Goal: Submit feedback/report problem: Leave review/rating

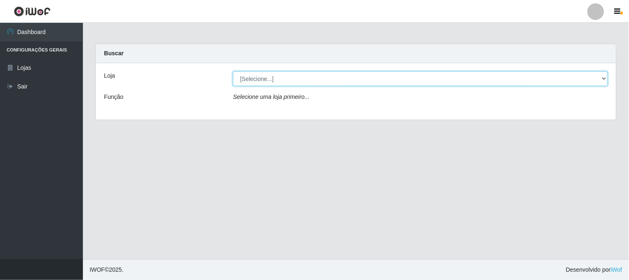
click at [357, 77] on select "[Selecione...] Super Vilton" at bounding box center [420, 78] width 375 height 15
select select "379"
click at [233, 71] on select "[Selecione...] Super Vilton" at bounding box center [420, 78] width 375 height 15
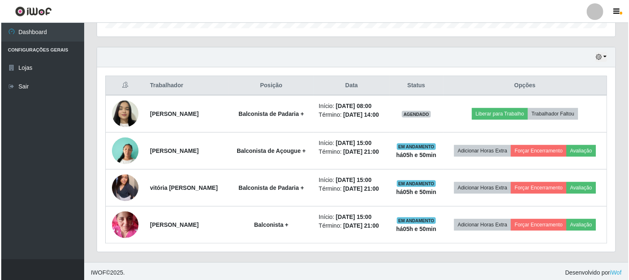
scroll to position [271, 0]
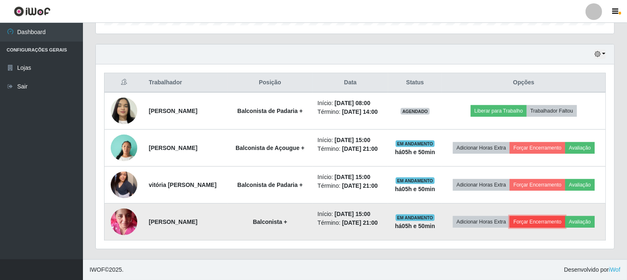
click at [532, 217] on button "Forçar Encerramento" at bounding box center [538, 222] width 56 height 12
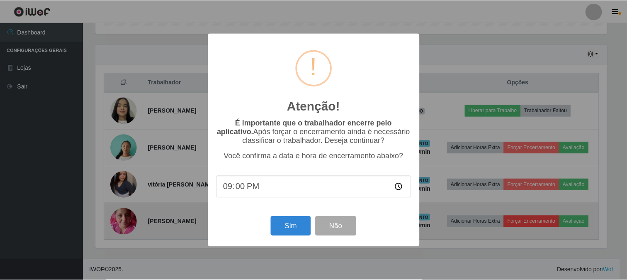
scroll to position [172, 513]
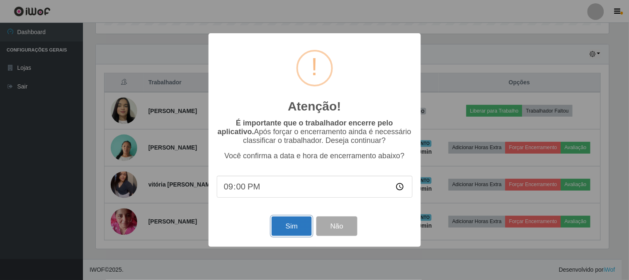
click at [296, 230] on button "Sim" at bounding box center [292, 225] width 40 height 19
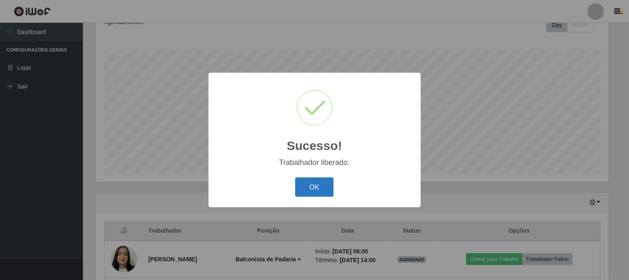
click at [299, 189] on button "OK" at bounding box center [314, 186] width 39 height 19
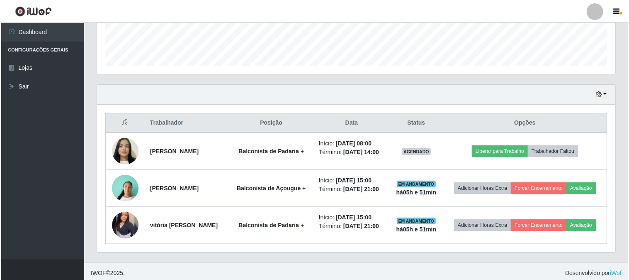
scroll to position [234, 0]
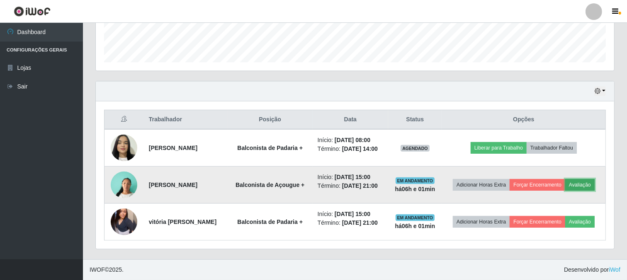
click at [588, 184] on button "Avaliação" at bounding box center [579, 185] width 29 height 12
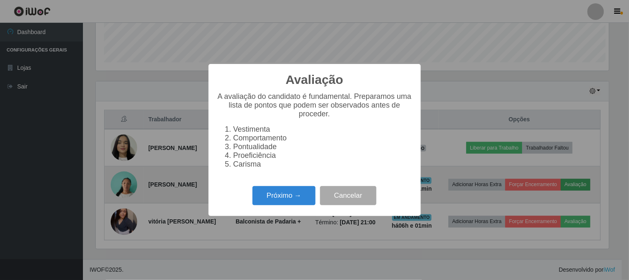
scroll to position [172, 513]
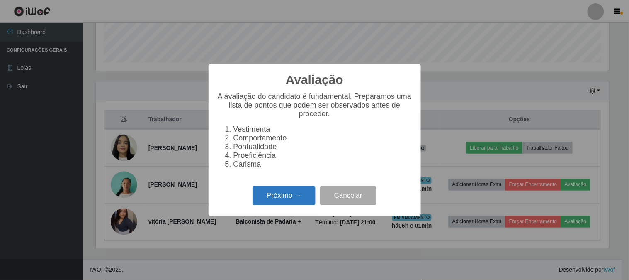
click at [280, 192] on button "Próximo →" at bounding box center [284, 195] width 63 height 19
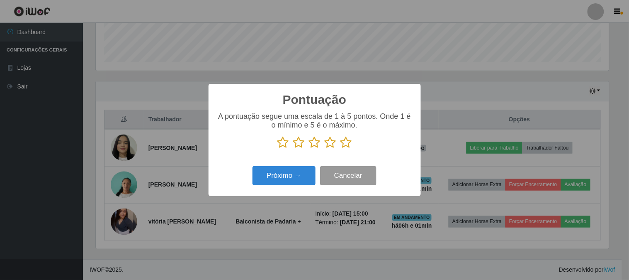
scroll to position [414528, 414187]
click at [348, 143] on icon at bounding box center [346, 142] width 12 height 12
click at [340, 148] on input "radio" at bounding box center [340, 148] width 0 height 0
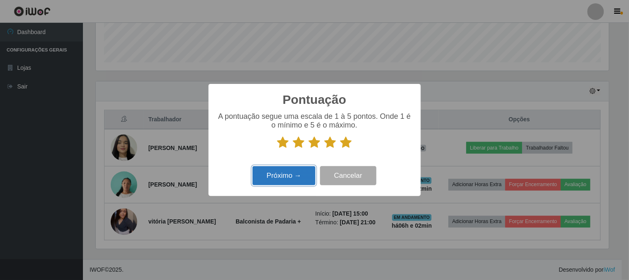
click at [292, 175] on button "Próximo →" at bounding box center [284, 175] width 63 height 19
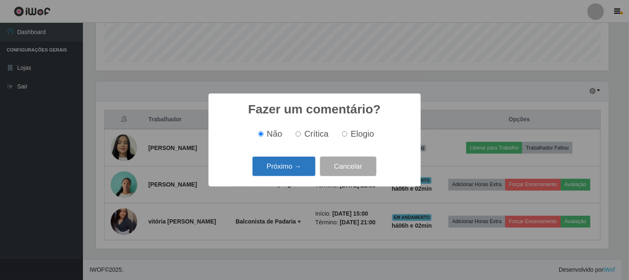
click at [293, 164] on button "Próximo →" at bounding box center [284, 165] width 63 height 19
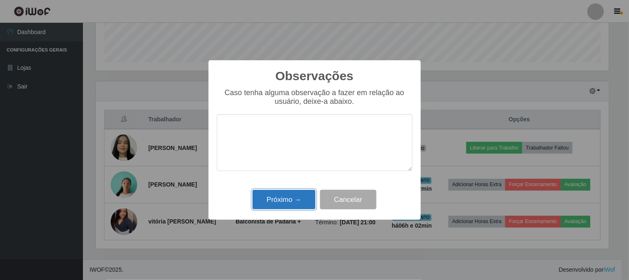
click at [272, 208] on button "Próximo →" at bounding box center [284, 199] width 63 height 19
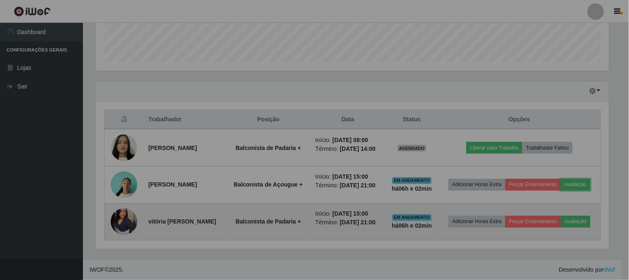
scroll to position [172, 518]
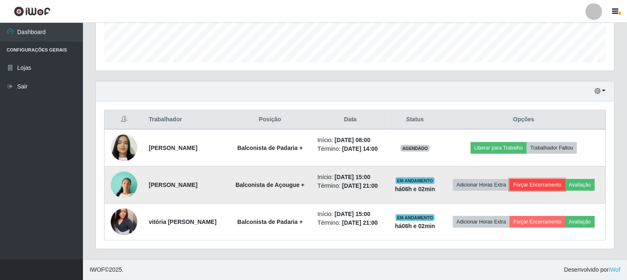
click at [545, 184] on button "Forçar Encerramento" at bounding box center [538, 185] width 56 height 12
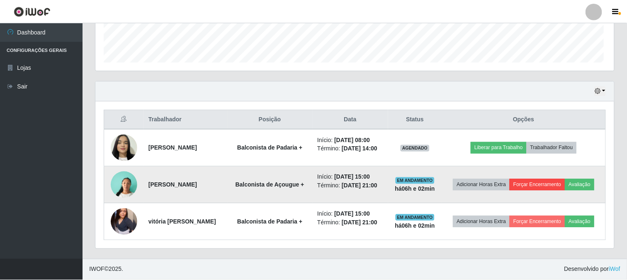
scroll to position [172, 513]
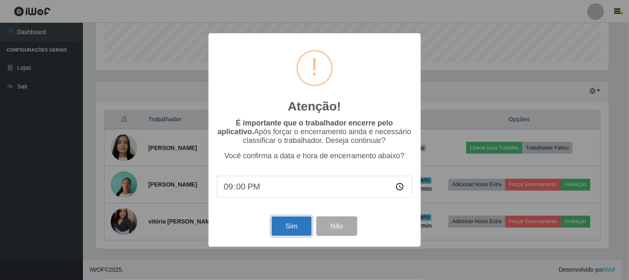
click at [289, 224] on button "Sim" at bounding box center [292, 225] width 40 height 19
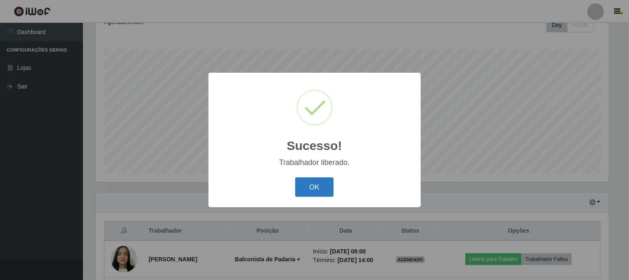
click at [320, 188] on button "OK" at bounding box center [314, 186] width 39 height 19
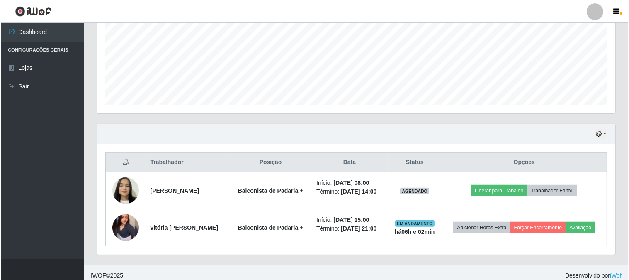
scroll to position [197, 0]
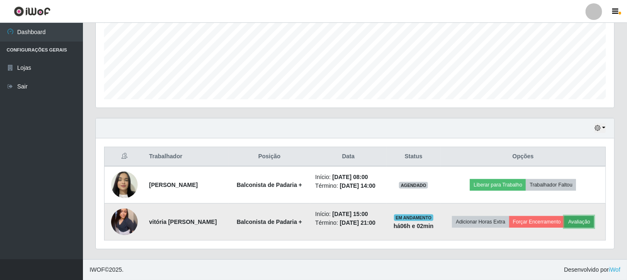
click at [579, 221] on button "Avaliação" at bounding box center [578, 222] width 29 height 12
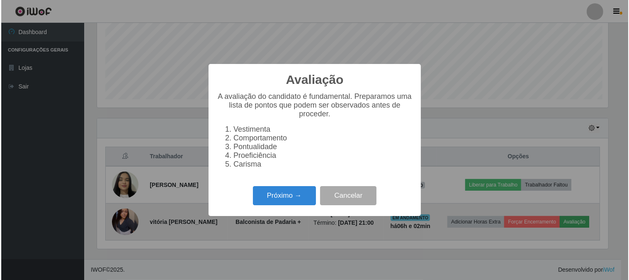
scroll to position [172, 513]
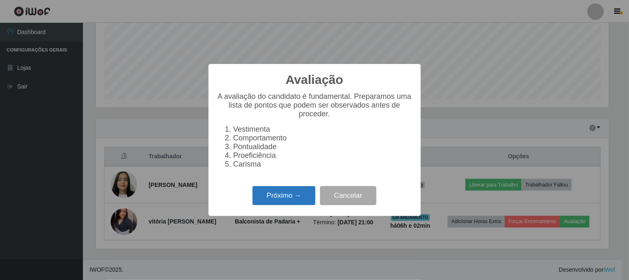
click at [287, 199] on button "Próximo →" at bounding box center [284, 195] width 63 height 19
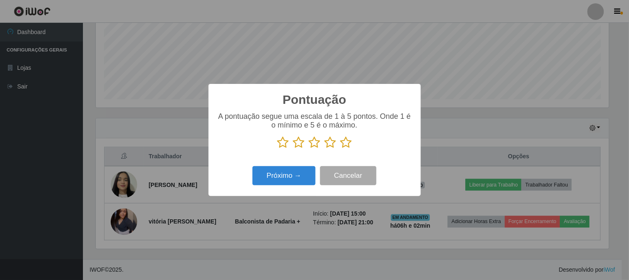
scroll to position [414528, 414187]
click at [346, 141] on icon at bounding box center [346, 142] width 12 height 12
click at [340, 148] on input "radio" at bounding box center [340, 148] width 0 height 0
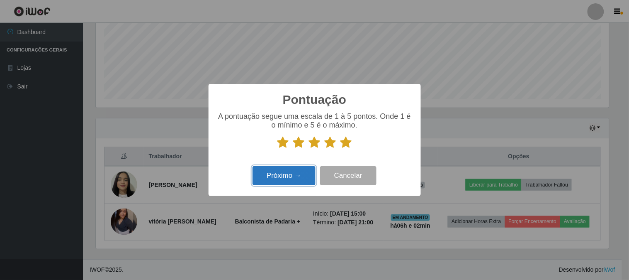
click at [301, 175] on button "Próximo →" at bounding box center [284, 175] width 63 height 19
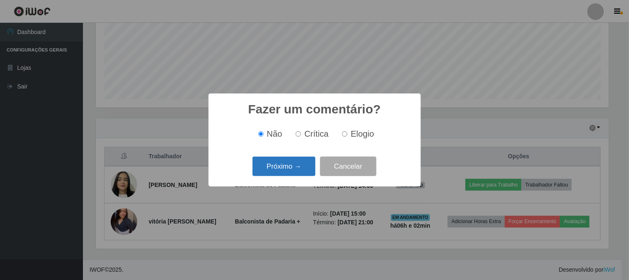
click at [285, 166] on button "Próximo →" at bounding box center [284, 165] width 63 height 19
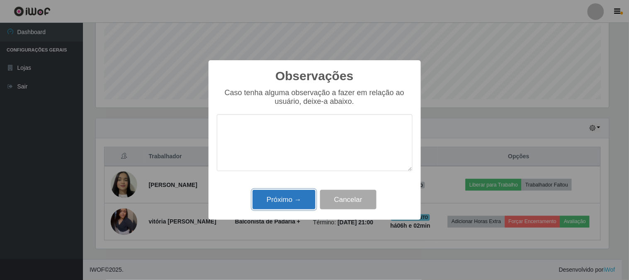
click at [290, 197] on button "Próximo →" at bounding box center [284, 199] width 63 height 19
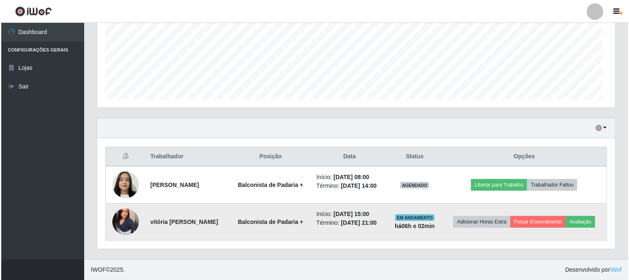
scroll to position [172, 518]
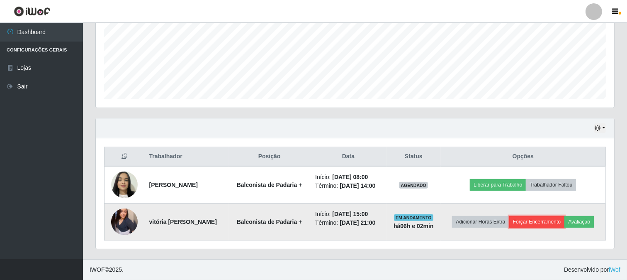
click at [546, 220] on button "Forçar Encerramento" at bounding box center [537, 222] width 56 height 12
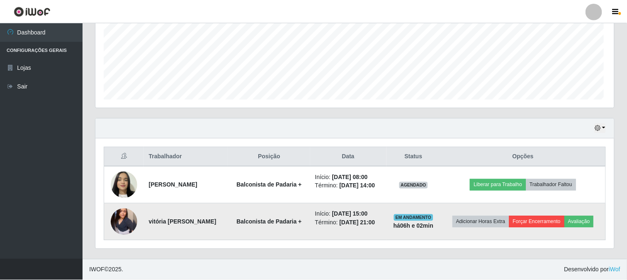
scroll to position [172, 513]
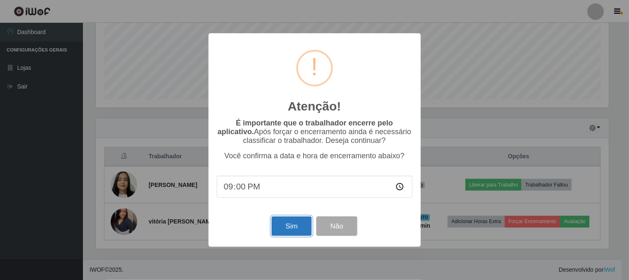
click at [285, 225] on button "Sim" at bounding box center [292, 225] width 40 height 19
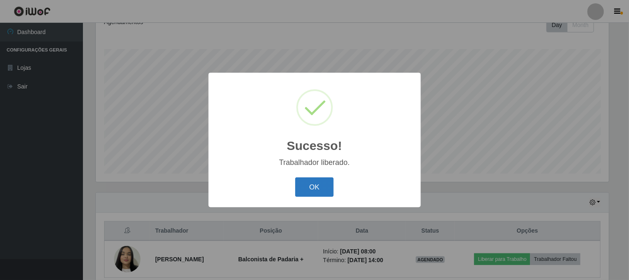
click at [310, 182] on button "OK" at bounding box center [314, 186] width 39 height 19
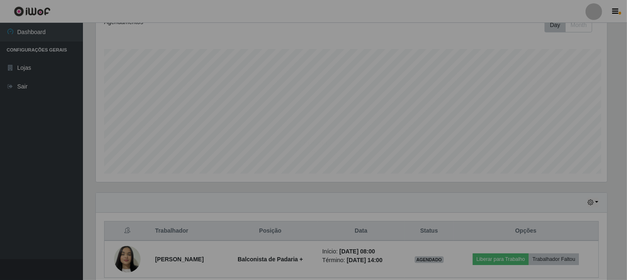
scroll to position [0, 0]
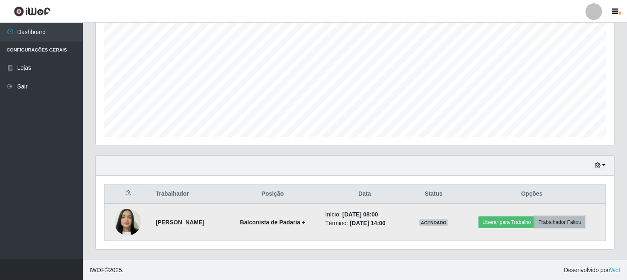
click at [568, 220] on button "Trabalhador Faltou" at bounding box center [560, 222] width 50 height 12
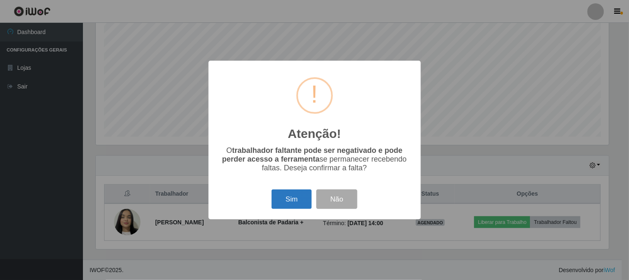
click at [287, 197] on button "Sim" at bounding box center [292, 198] width 40 height 19
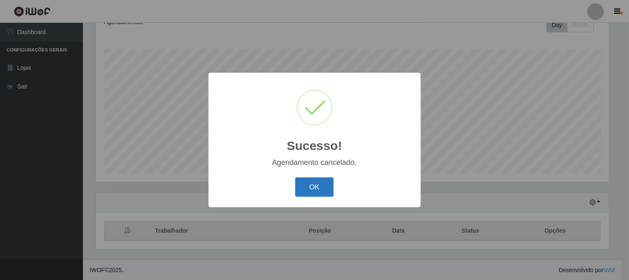
click at [310, 184] on button "OK" at bounding box center [314, 186] width 39 height 19
